Goal: Navigation & Orientation: Go to known website

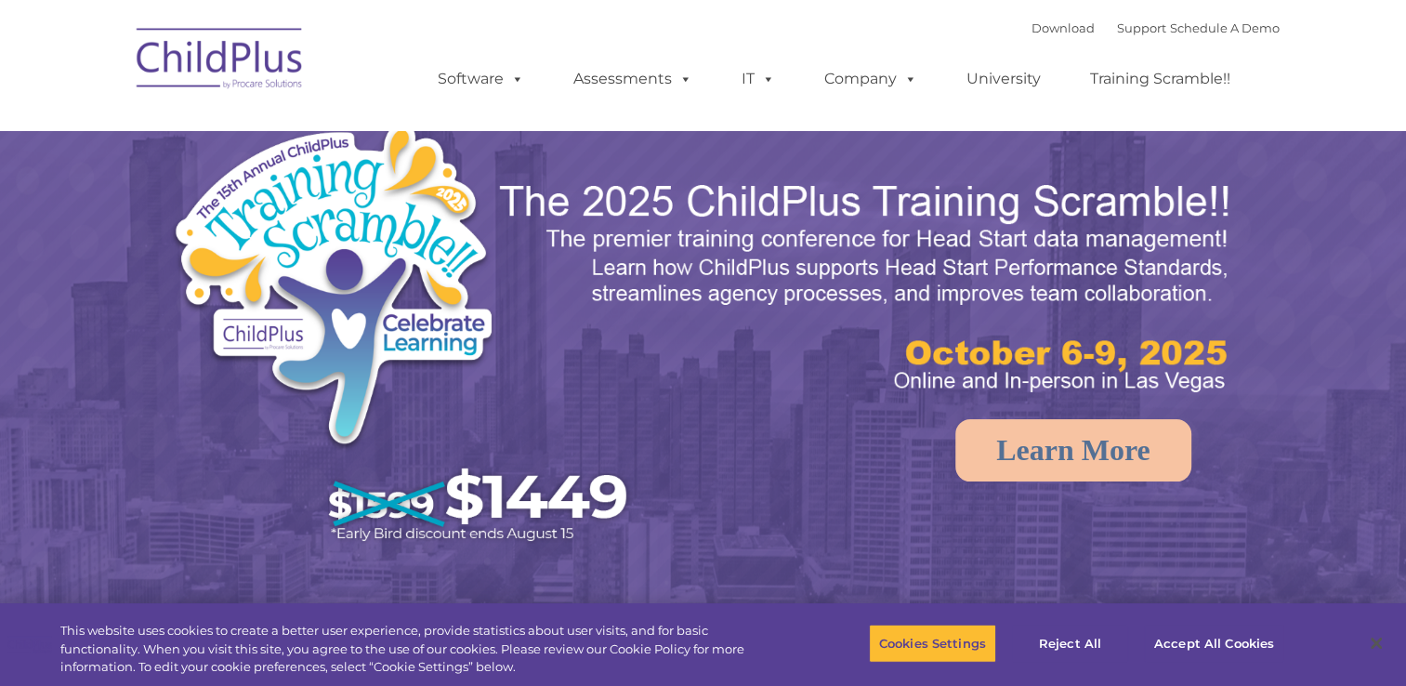
select select "MEDIUM"
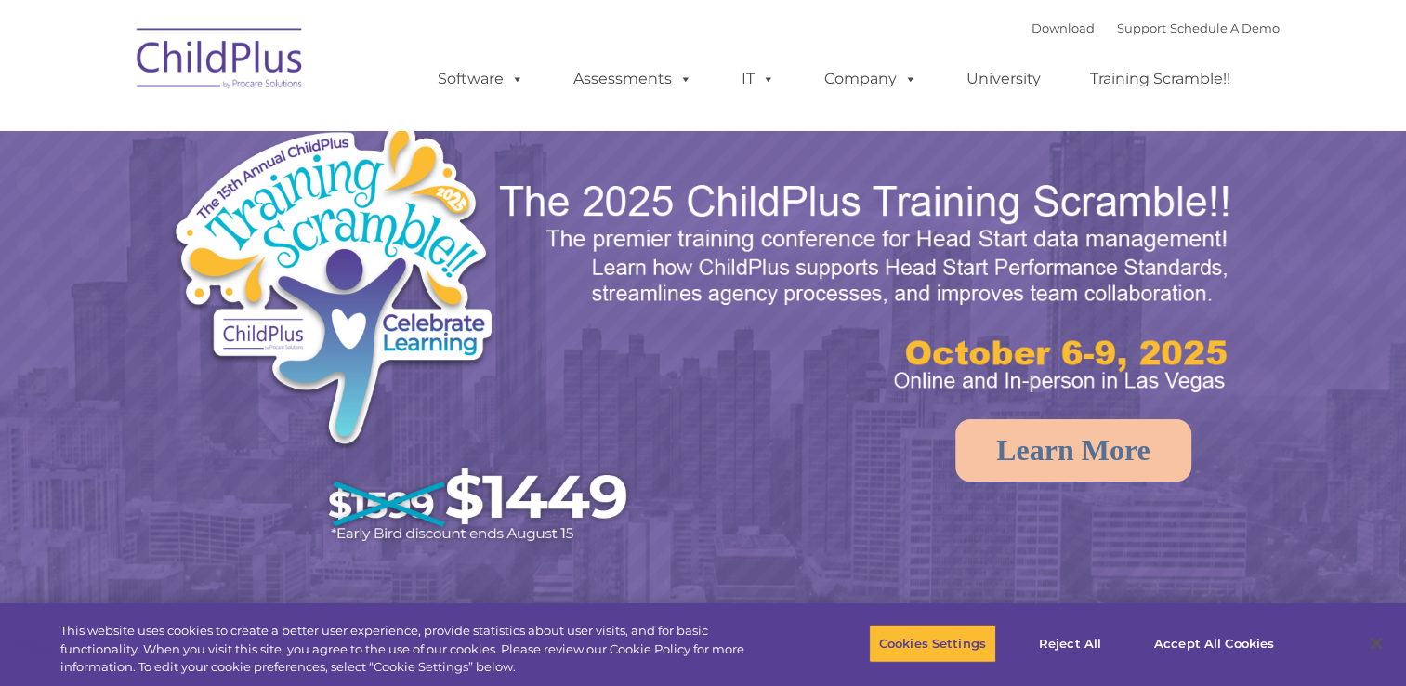
select select "MEDIUM"
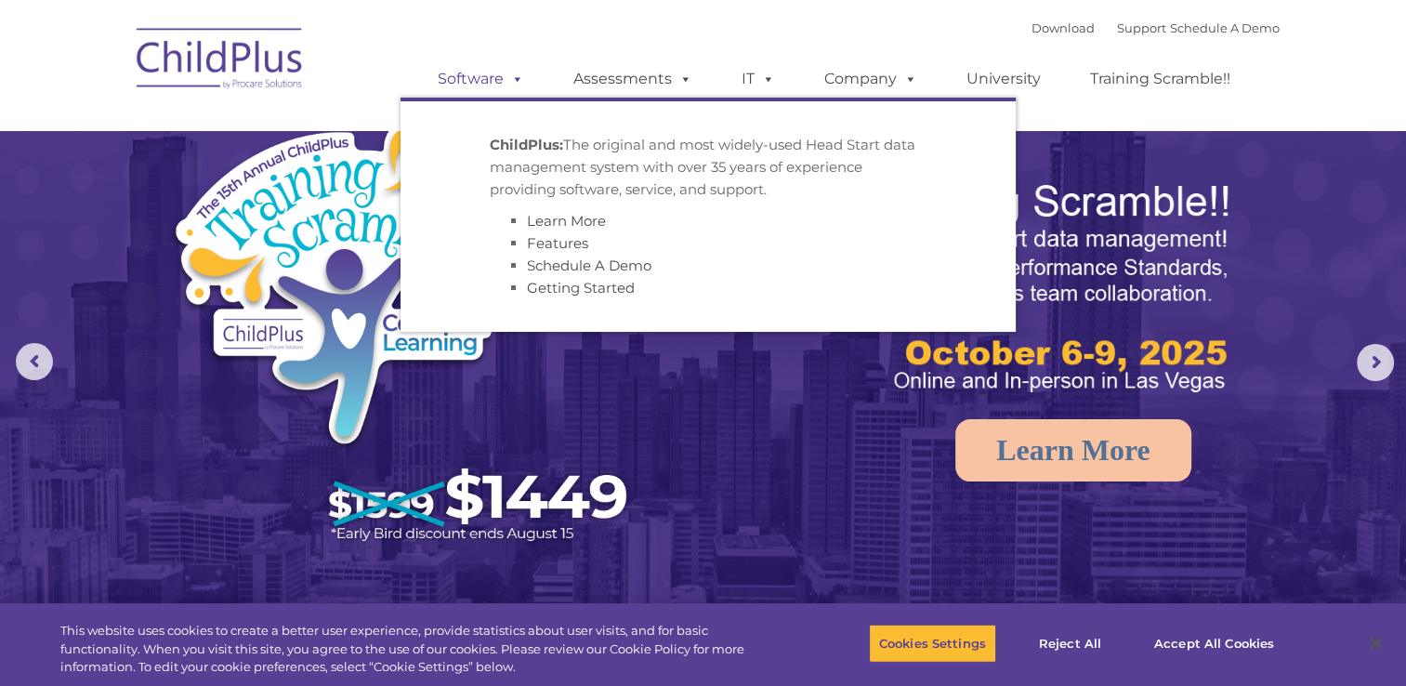
click at [515, 82] on span at bounding box center [514, 79] width 20 height 18
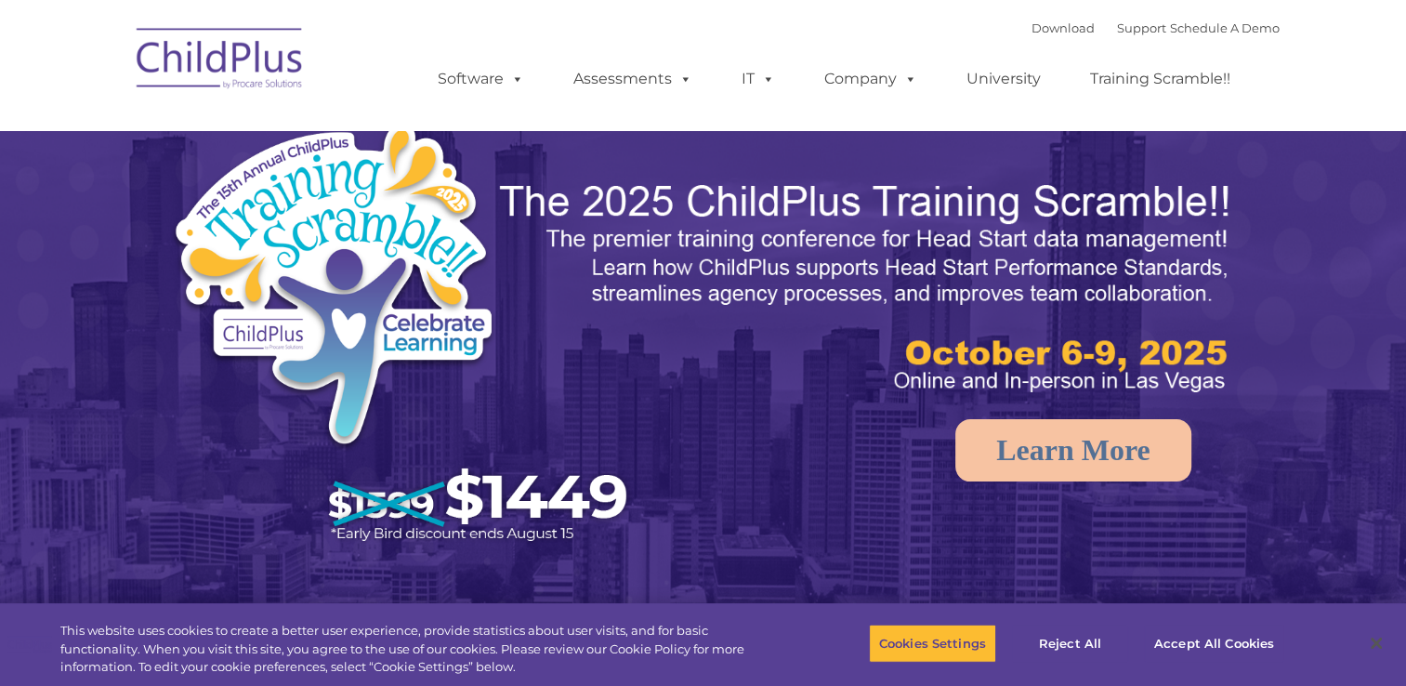
select select "MEDIUM"
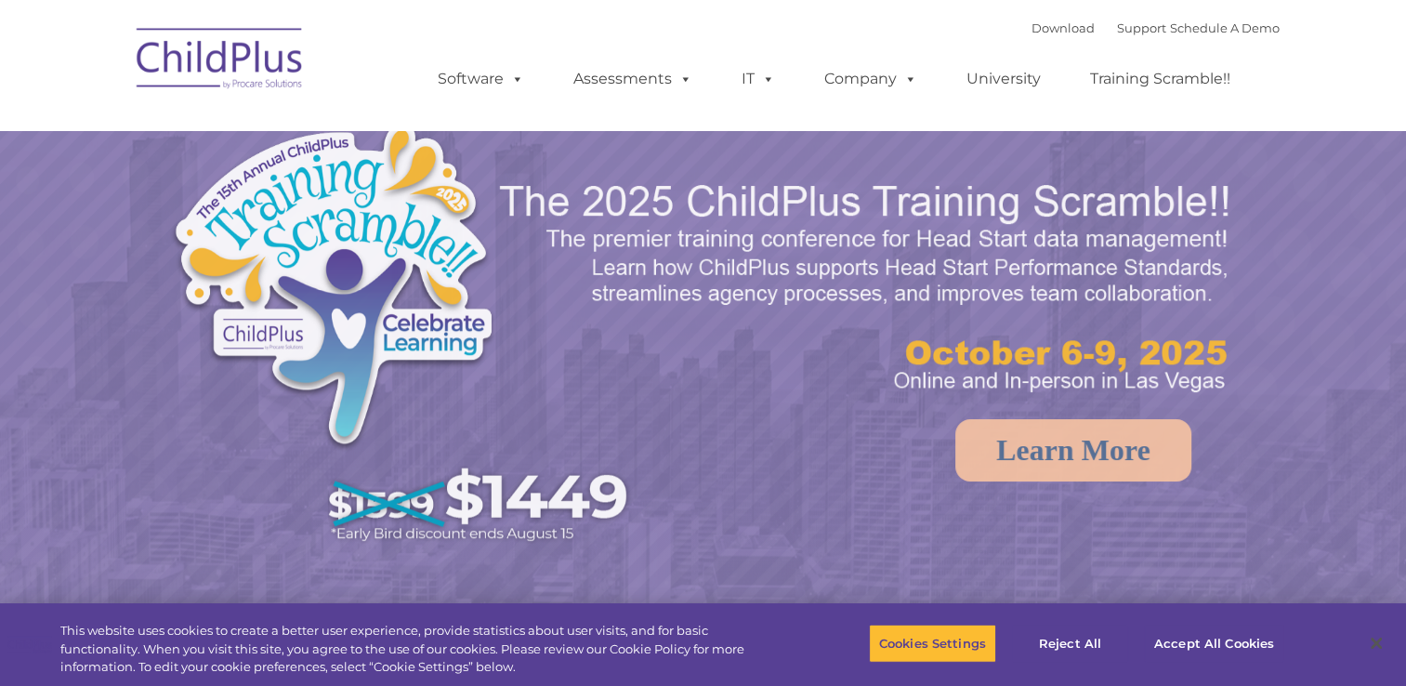
select select "MEDIUM"
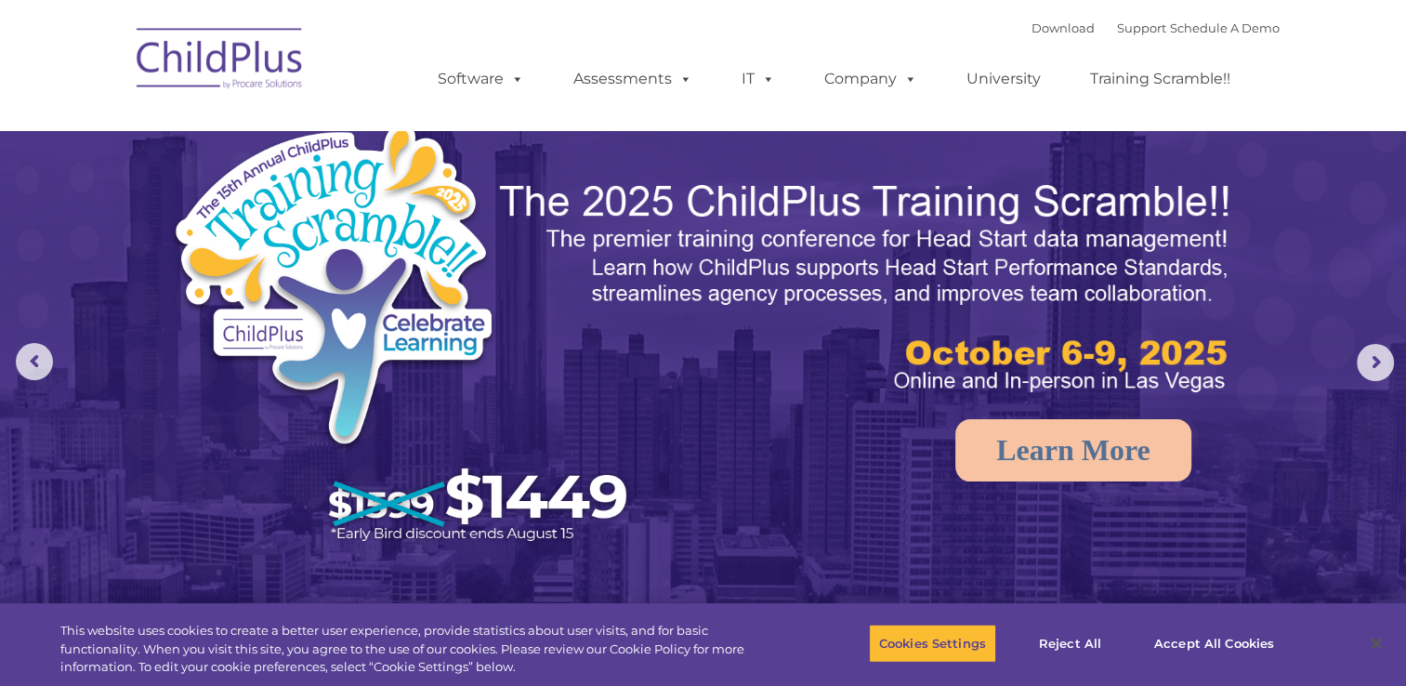
click at [227, 61] on img at bounding box center [220, 61] width 186 height 93
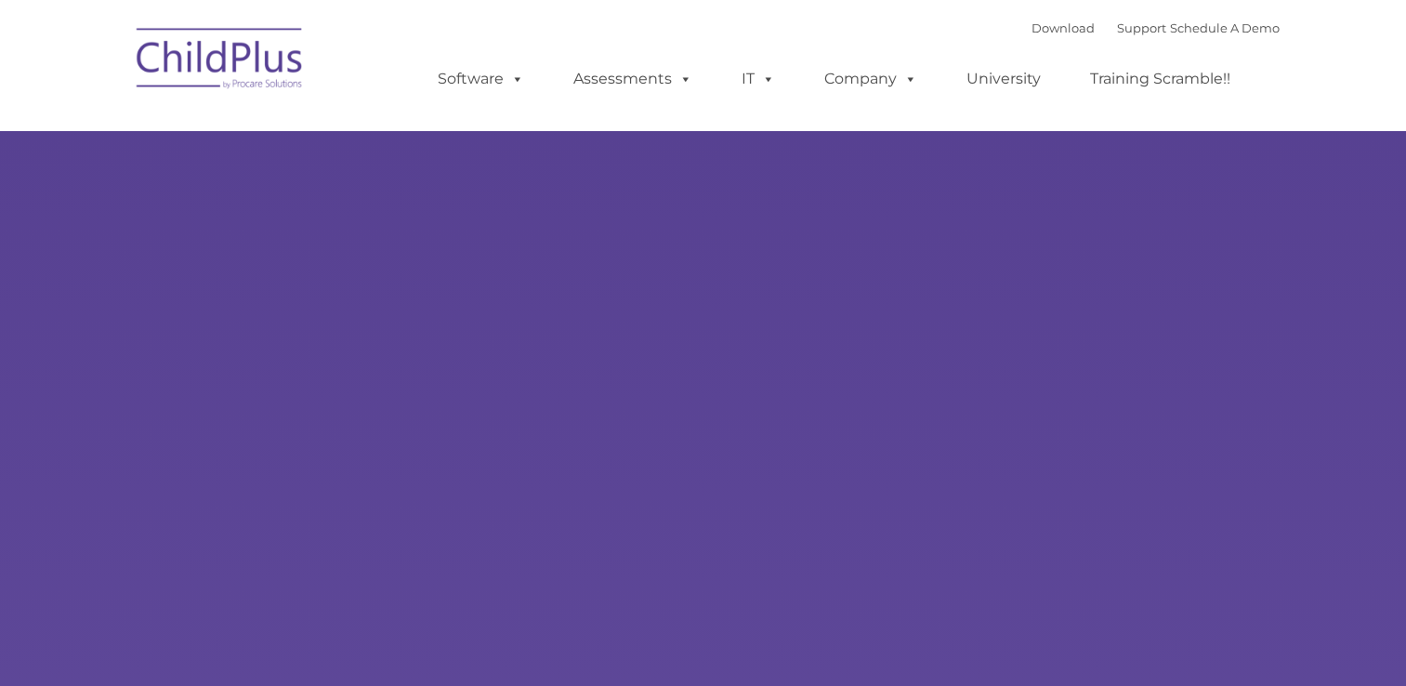
type input ""
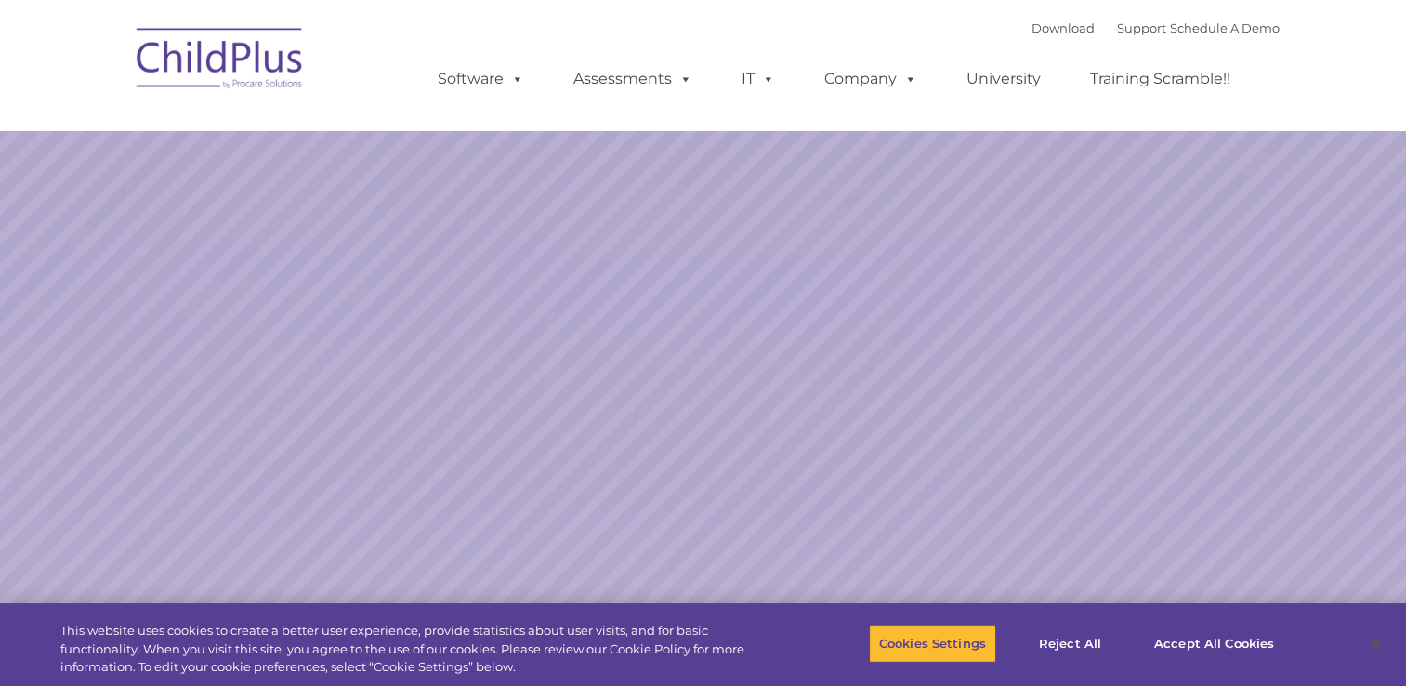
select select "MEDIUM"
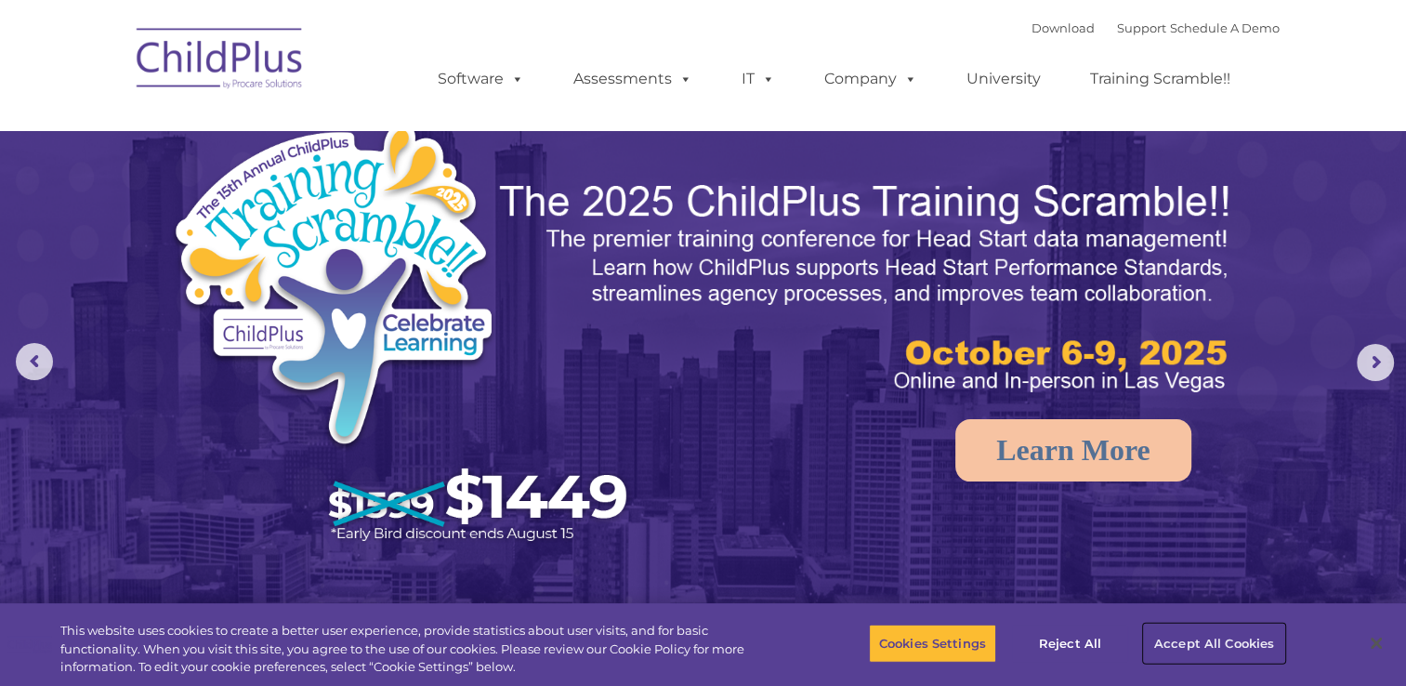
click at [1213, 641] on button "Accept All Cookies" at bounding box center [1214, 643] width 140 height 39
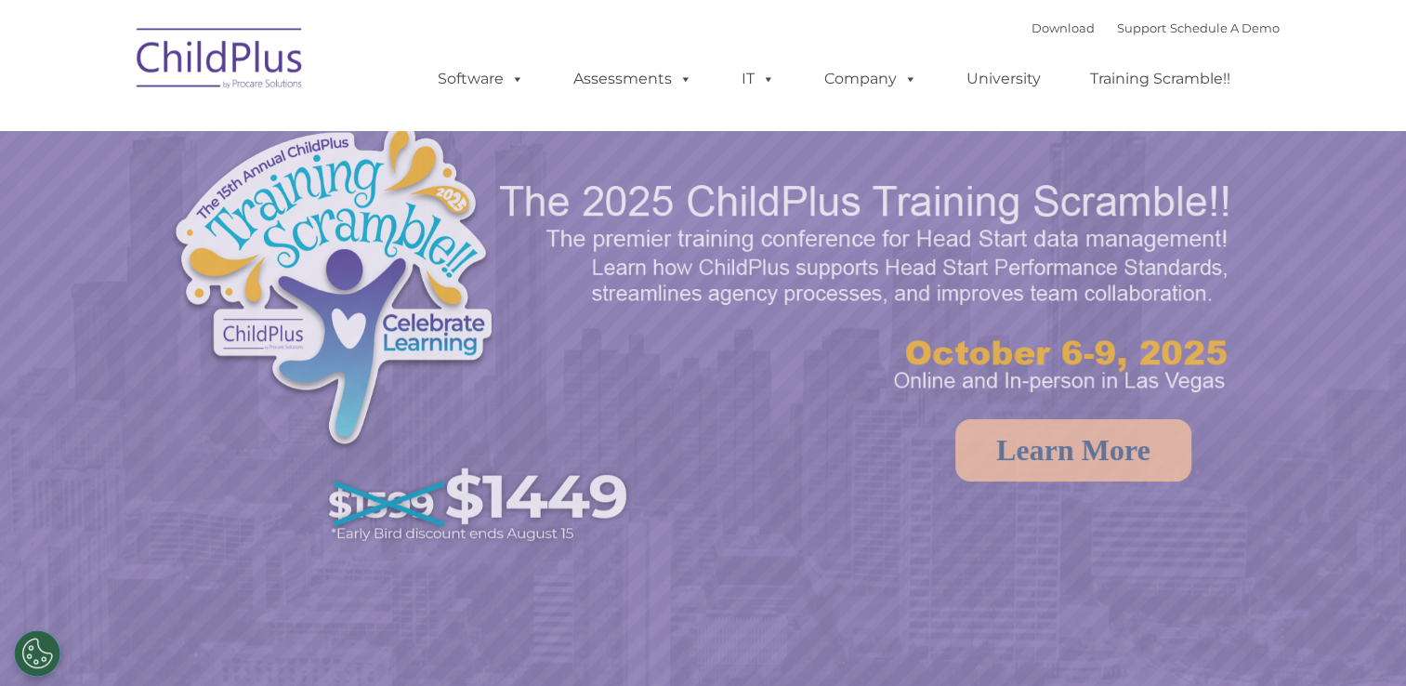
select select "MEDIUM"
